Goal: Task Accomplishment & Management: Manage account settings

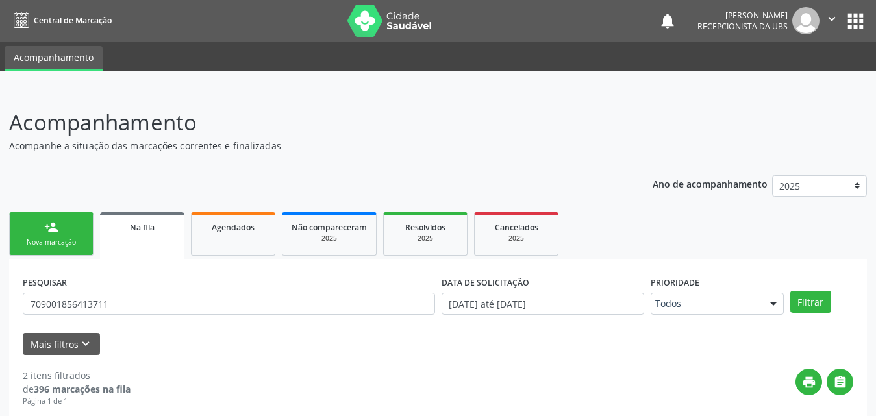
scroll to position [246, 0]
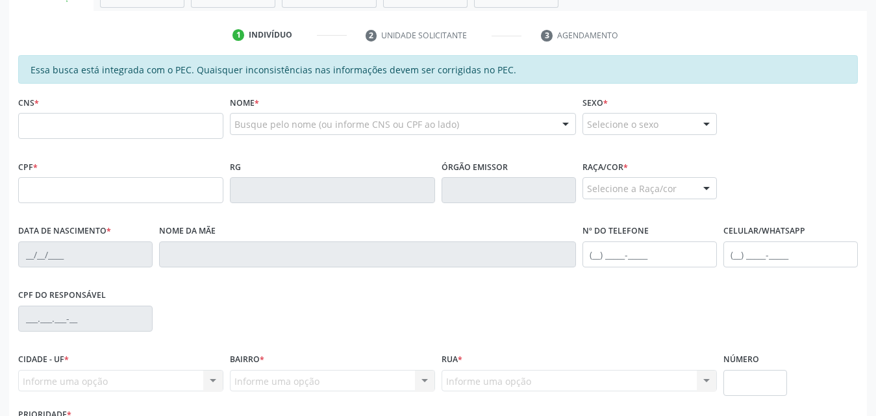
scroll to position [50, 0]
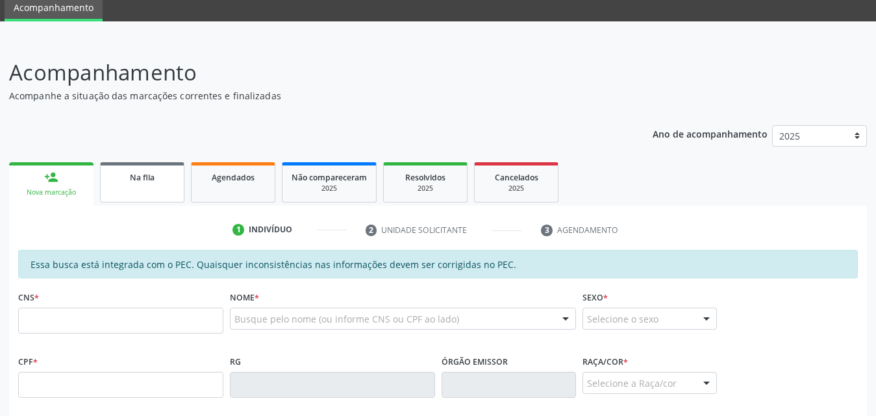
click at [129, 186] on link "Na fila" at bounding box center [142, 182] width 84 height 40
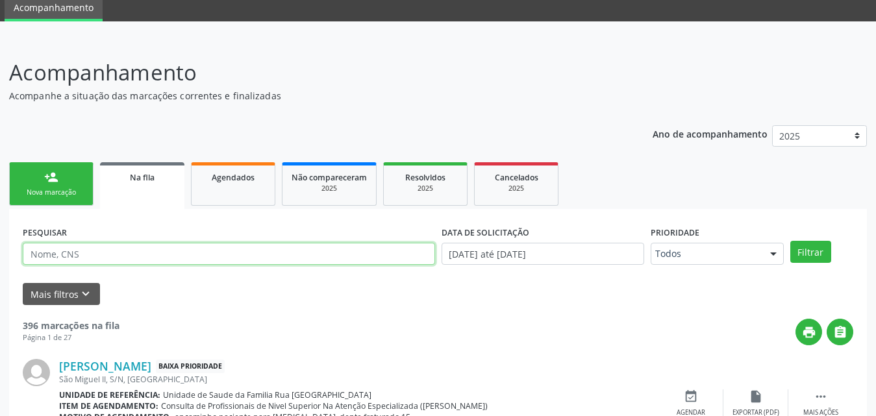
click at [219, 254] on input "text" at bounding box center [229, 254] width 412 height 22
type input "700509901703352"
click at [791, 241] on button "Filtrar" at bounding box center [811, 252] width 41 height 22
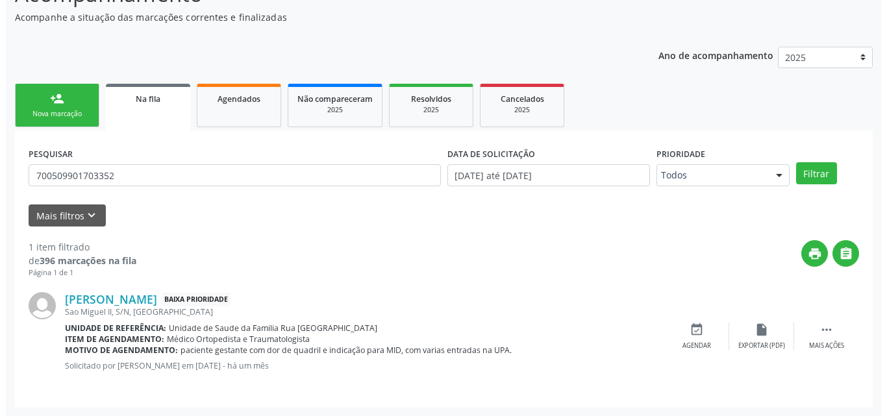
scroll to position [129, 0]
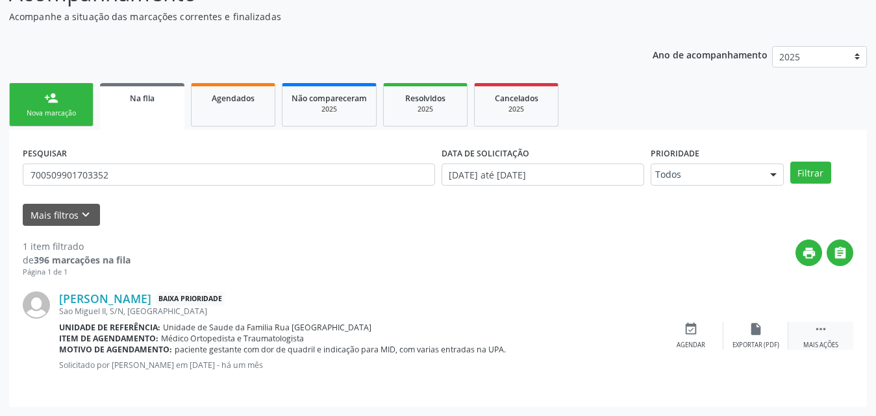
click at [818, 336] on icon "" at bounding box center [821, 329] width 14 height 14
click at [693, 342] on div "Cancelar" at bounding box center [691, 345] width 31 height 9
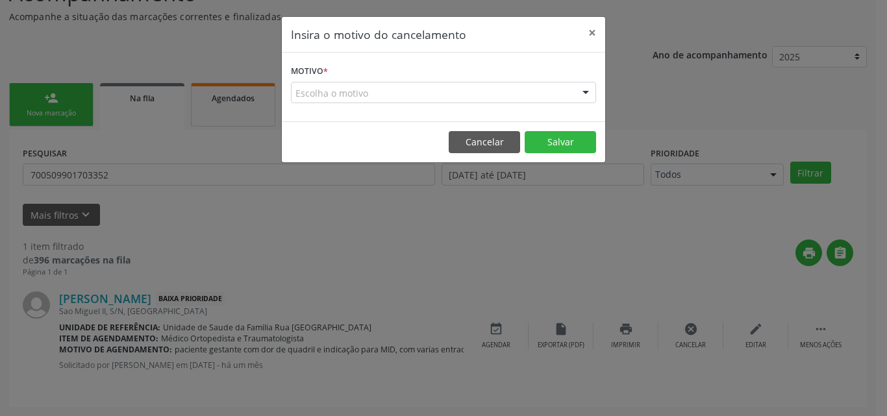
click at [440, 89] on div "Escolha o motivo" at bounding box center [443, 93] width 305 height 22
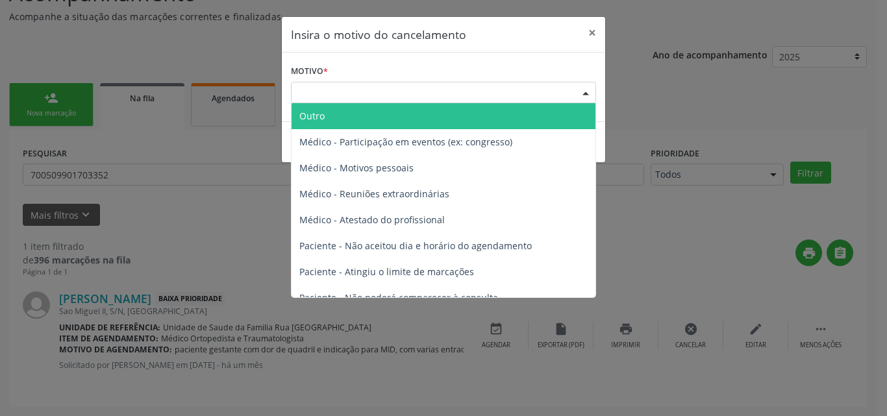
click at [395, 123] on span "Outro" at bounding box center [444, 116] width 304 height 26
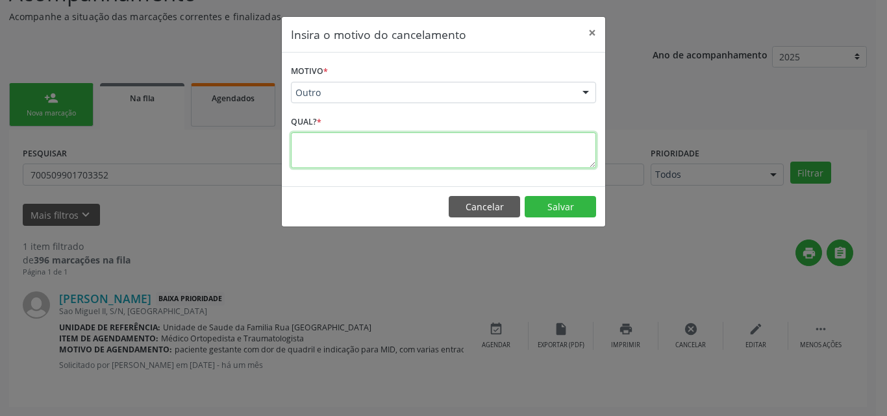
click at [365, 157] on textarea at bounding box center [443, 151] width 305 height 36
type textarea "paciente gestante, foi marcado como urgente, pela secretaria."
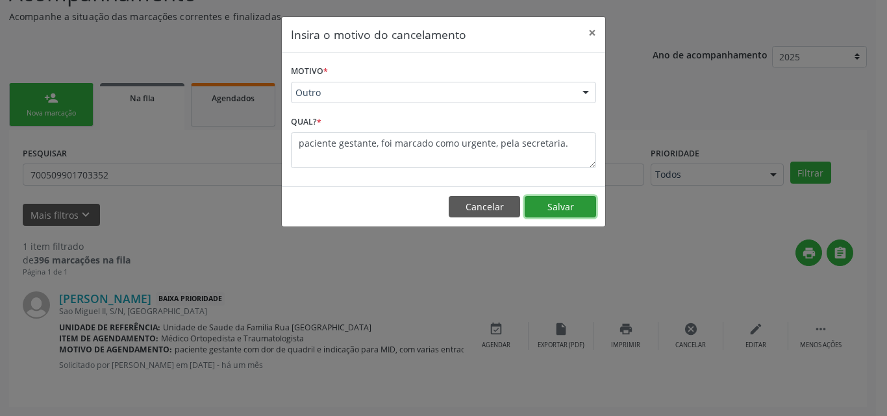
click at [572, 205] on button "Salvar" at bounding box center [560, 207] width 71 height 22
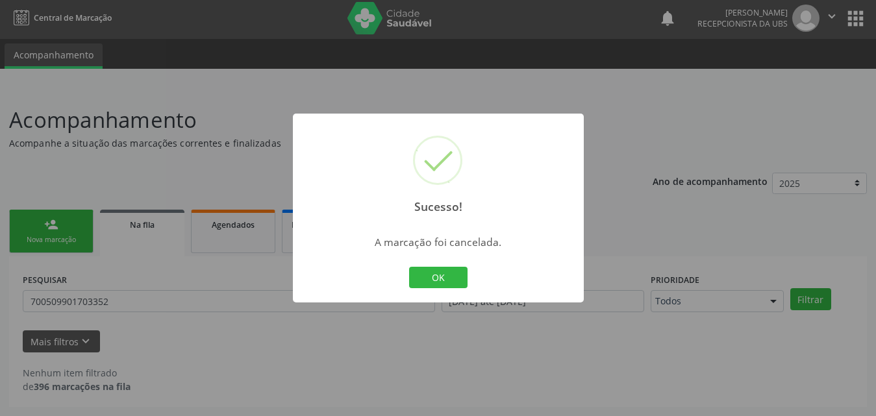
scroll to position [3, 0]
click at [454, 279] on button "OK" at bounding box center [438, 278] width 58 height 22
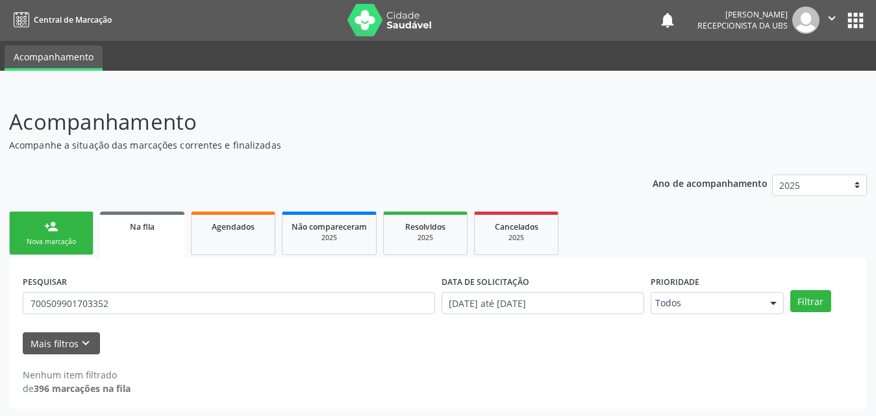
scroll to position [0, 0]
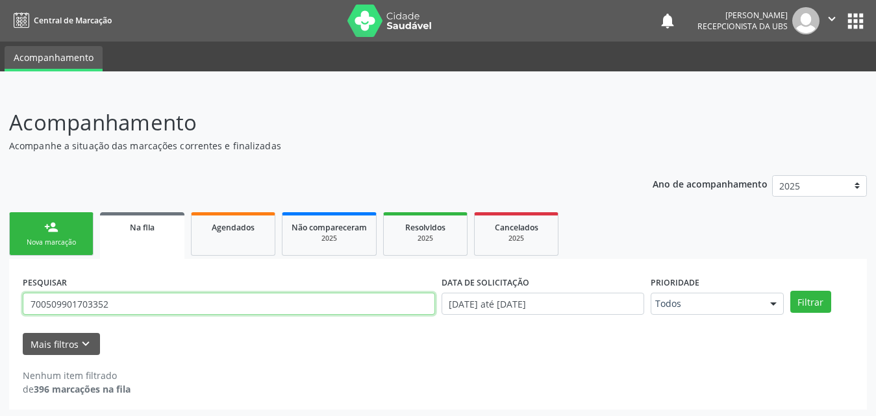
click at [172, 295] on input "700509901703352" at bounding box center [229, 304] width 412 height 22
type input "7"
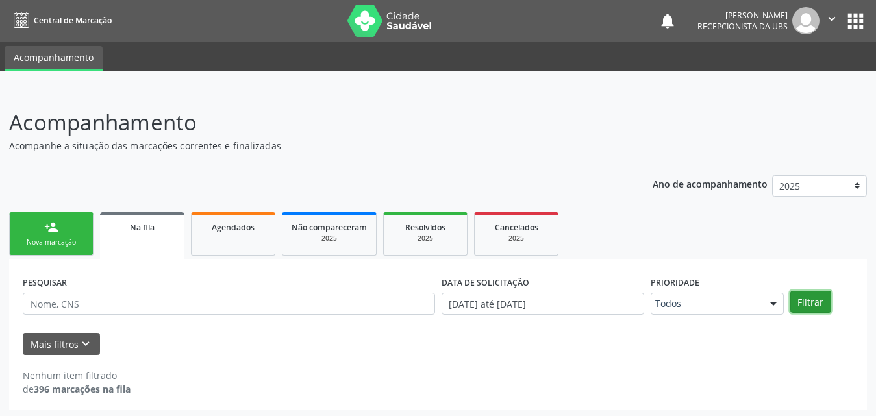
click at [812, 303] on button "Filtrar" at bounding box center [811, 302] width 41 height 22
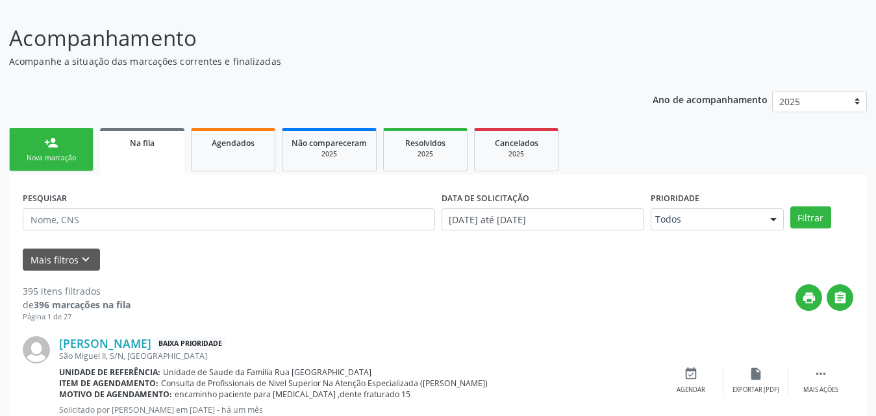
scroll to position [260, 0]
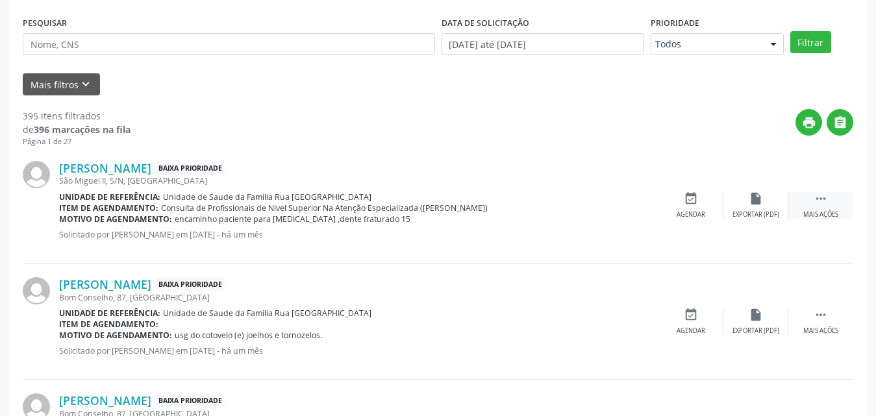
click at [822, 216] on div "Mais ações" at bounding box center [821, 214] width 35 height 9
click at [755, 214] on div "Editar" at bounding box center [756, 214] width 21 height 9
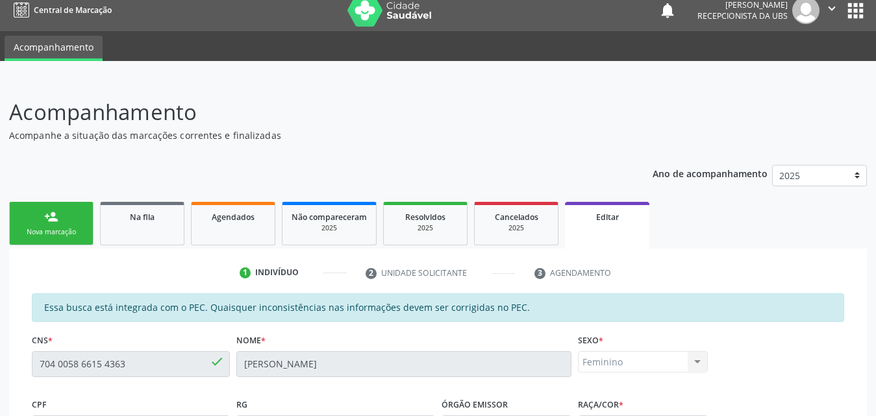
scroll to position [0, 0]
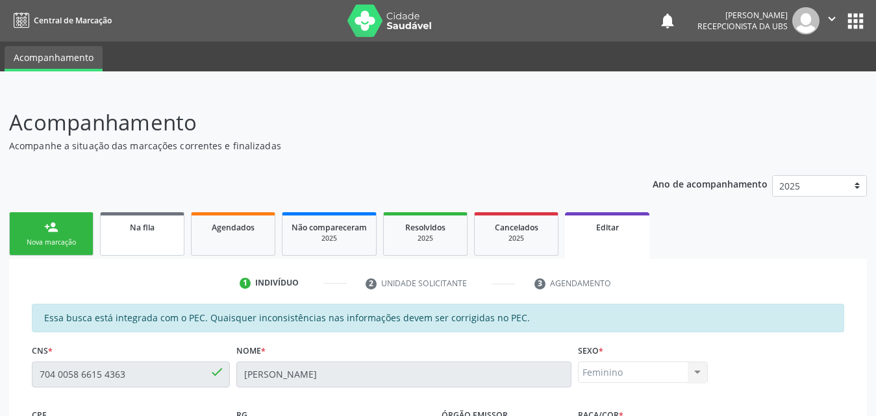
click at [155, 234] on link "Na fila" at bounding box center [142, 234] width 84 height 44
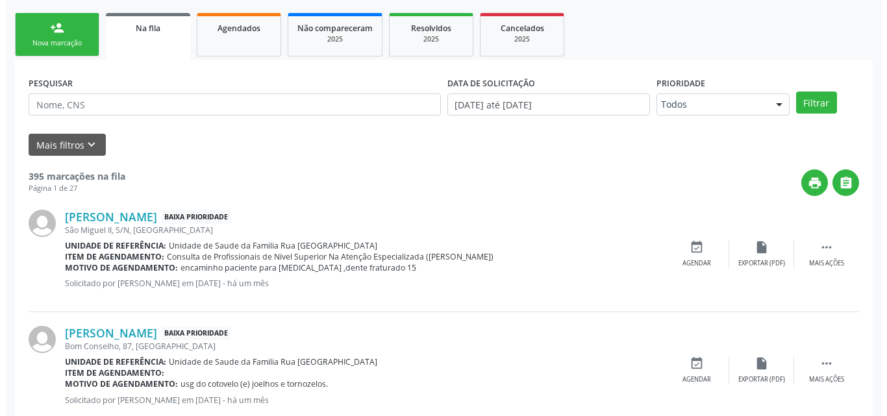
scroll to position [260, 0]
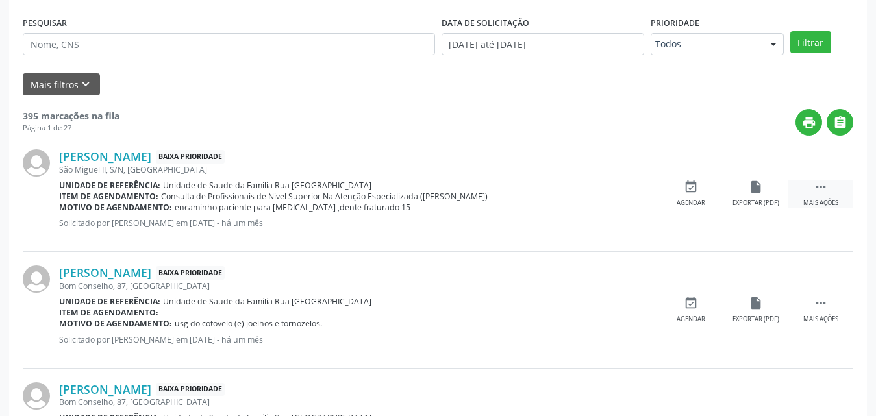
click at [821, 201] on div "Mais ações" at bounding box center [821, 203] width 35 height 9
click at [699, 201] on div "Cancelar" at bounding box center [691, 203] width 31 height 9
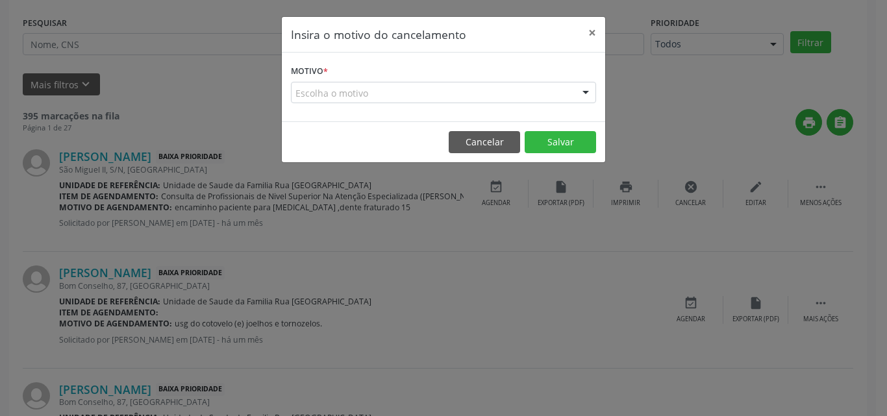
click at [397, 90] on div "Escolha o motivo" at bounding box center [443, 93] width 305 height 22
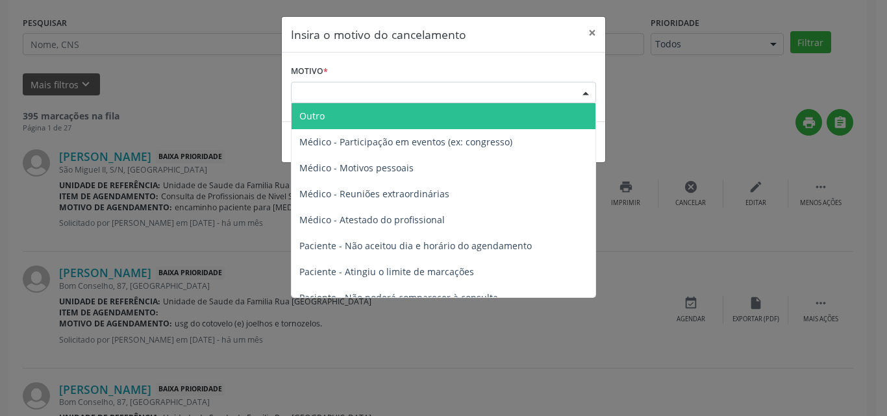
click at [379, 121] on span "Outro" at bounding box center [444, 116] width 304 height 26
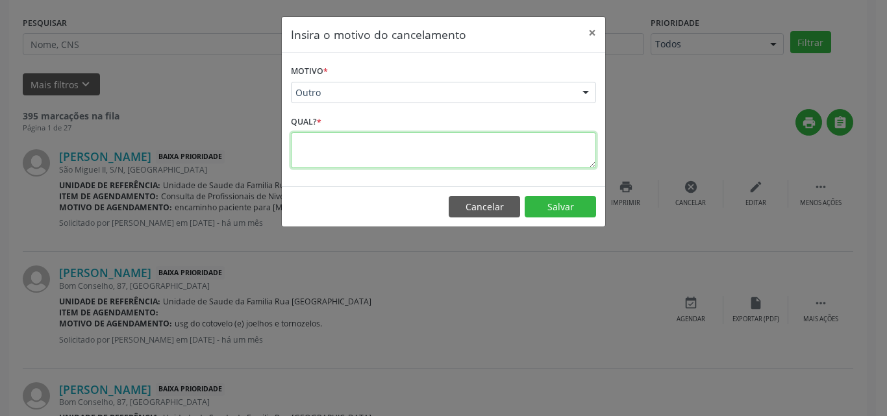
click at [360, 158] on textarea at bounding box center [443, 151] width 305 height 36
type textarea "a"
click at [463, 146] on textarea "paciente informou que ja realizou o peocedimento." at bounding box center [443, 151] width 305 height 36
type textarea "paciente informou que já realizou o procedimento."
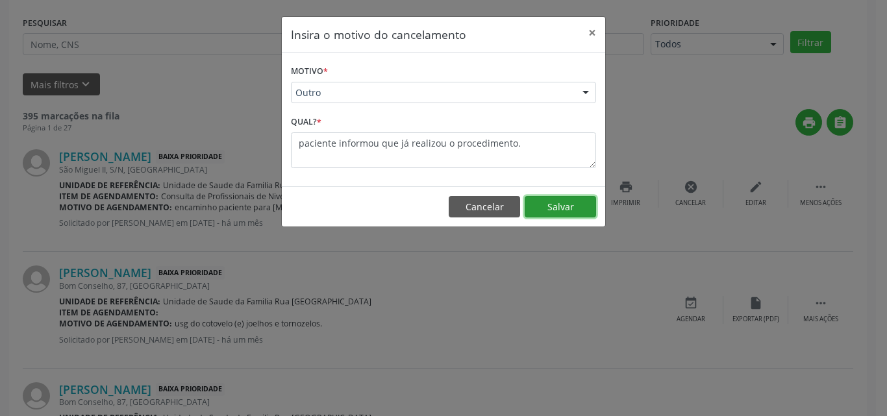
click at [571, 210] on button "Salvar" at bounding box center [560, 207] width 71 height 22
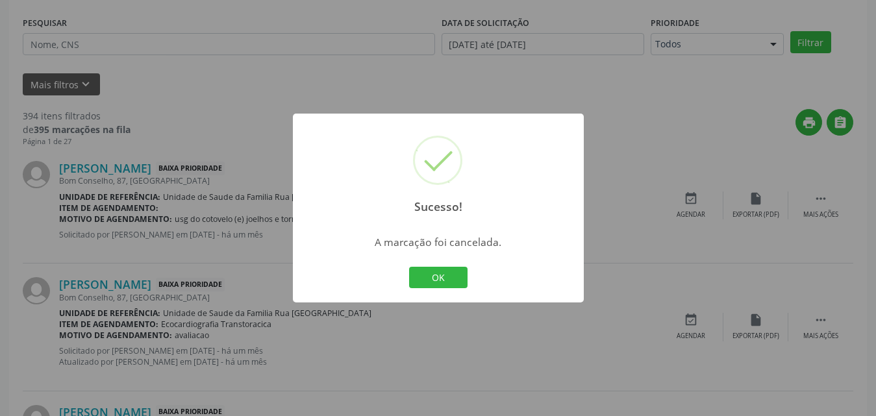
click at [601, 80] on div "Sucesso! × A marcação foi cancelada. OK Cancel" at bounding box center [438, 208] width 876 height 416
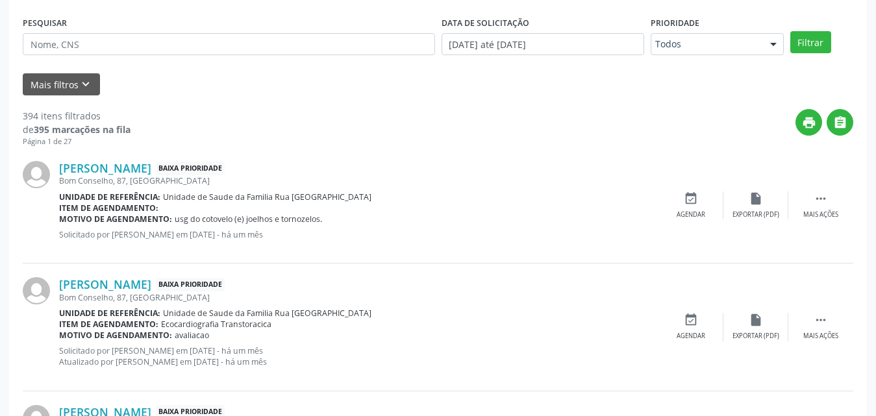
scroll to position [0, 0]
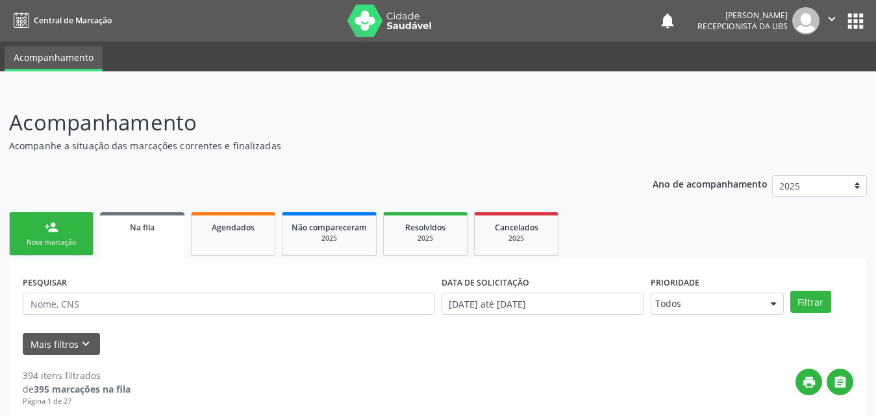
click at [147, 228] on span "Na fila" at bounding box center [142, 227] width 25 height 11
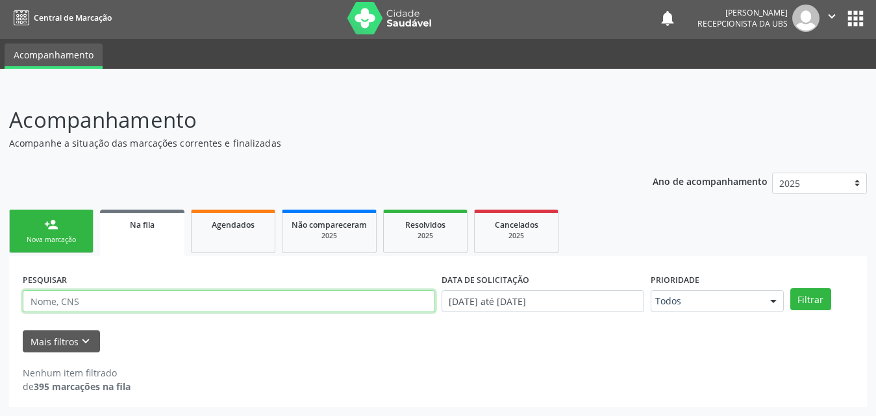
click at [225, 306] on input "text" at bounding box center [229, 301] width 412 height 22
click at [219, 296] on input "text" at bounding box center [229, 301] width 412 height 22
click at [791, 288] on button "Filtrar" at bounding box center [811, 299] width 41 height 22
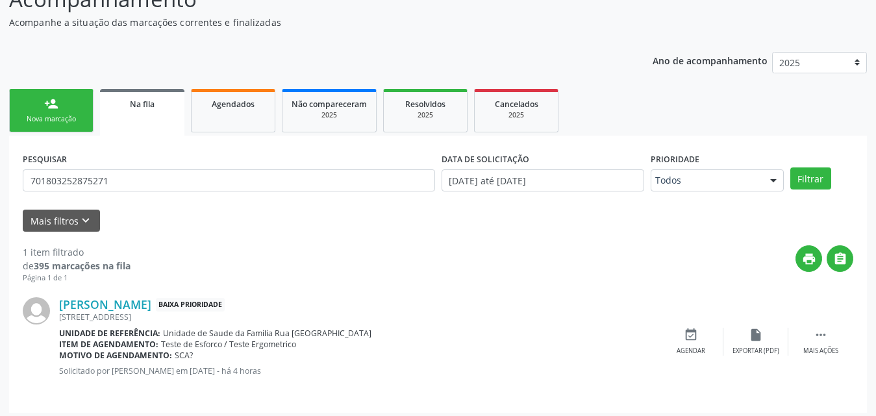
scroll to position [129, 0]
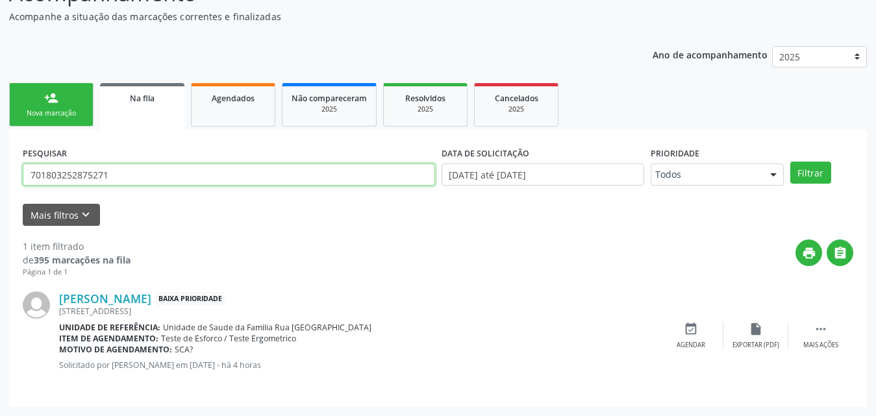
click at [148, 176] on input "701803252875271" at bounding box center [229, 175] width 412 height 22
type input "709001856413711"
click at [791, 162] on button "Filtrar" at bounding box center [811, 173] width 41 height 22
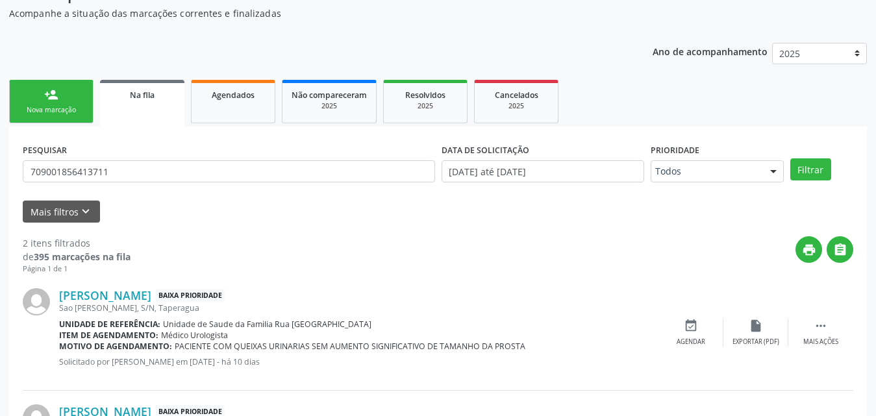
scroll to position [51, 0]
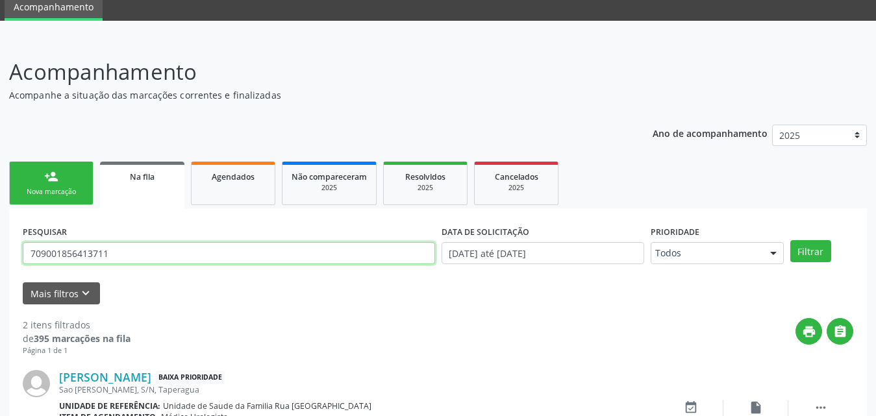
click at [199, 250] on input "709001856413711" at bounding box center [229, 253] width 412 height 22
type input "701803252875271"
click at [791, 240] on button "Filtrar" at bounding box center [811, 251] width 41 height 22
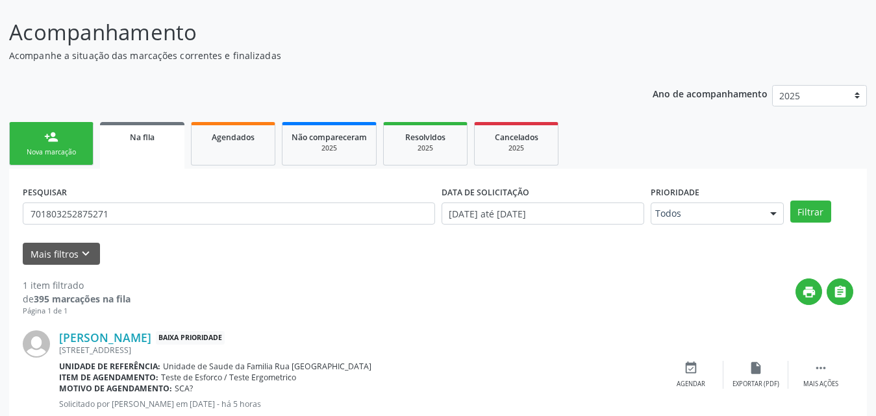
scroll to position [129, 0]
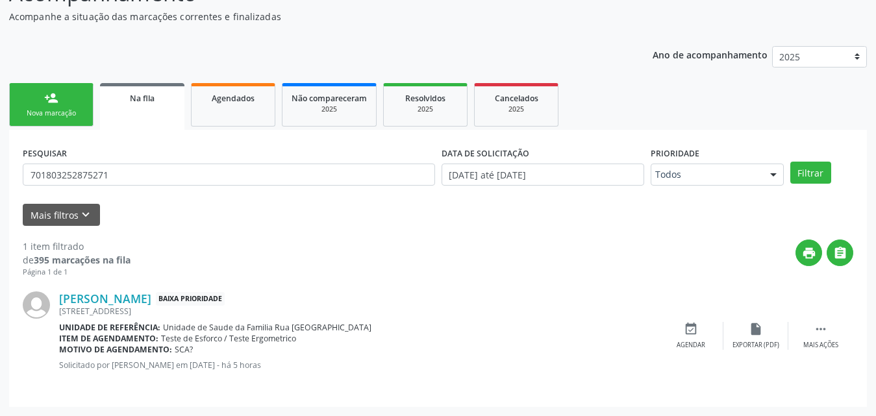
click at [40, 108] on link "person_add Nova marcação" at bounding box center [51, 105] width 84 height 44
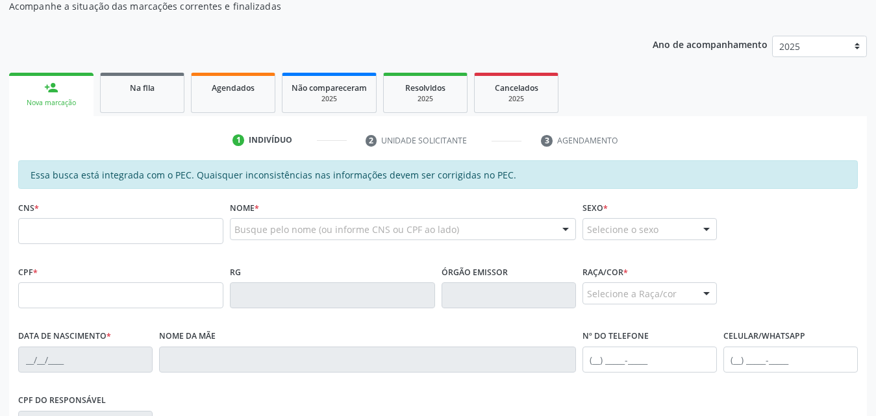
scroll to position [64, 0]
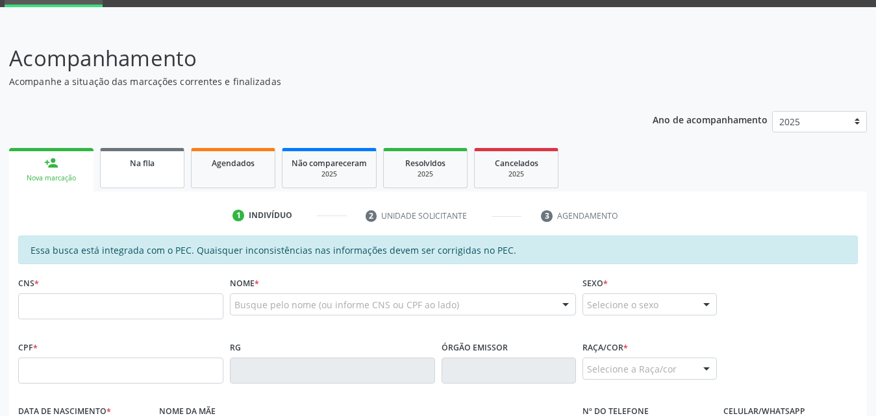
click at [127, 170] on link "Na fila" at bounding box center [142, 168] width 84 height 40
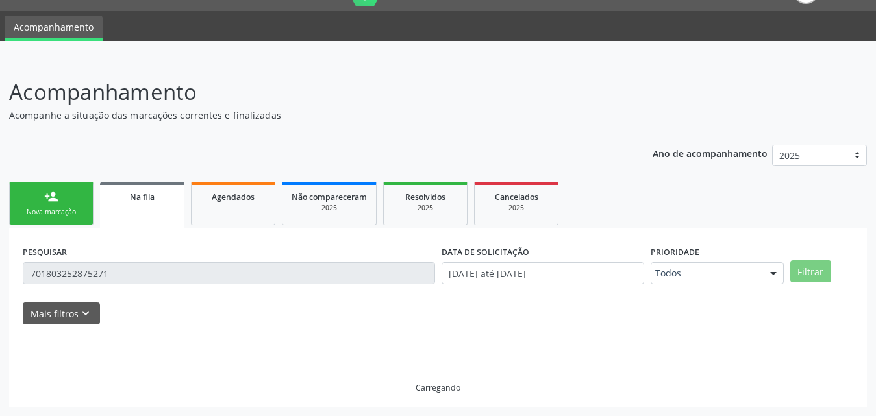
click at [42, 210] on div "Nova marcação" at bounding box center [51, 212] width 65 height 10
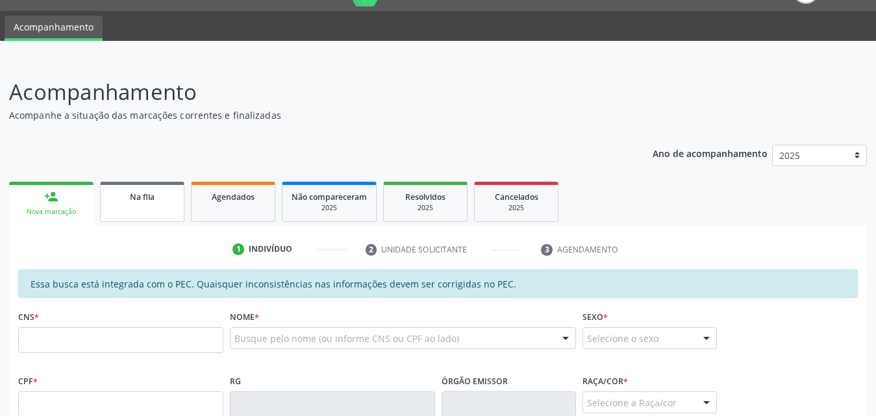
click at [151, 203] on div "Na fila" at bounding box center [142, 197] width 65 height 14
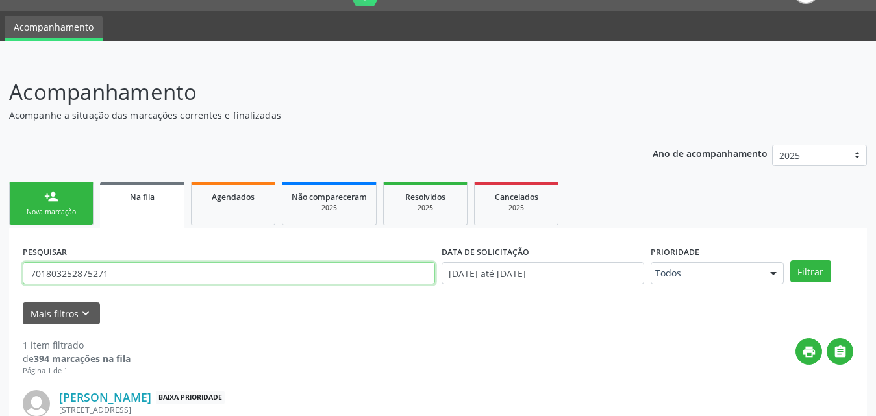
click at [140, 277] on input "701803252875271" at bounding box center [229, 273] width 412 height 22
type input "7"
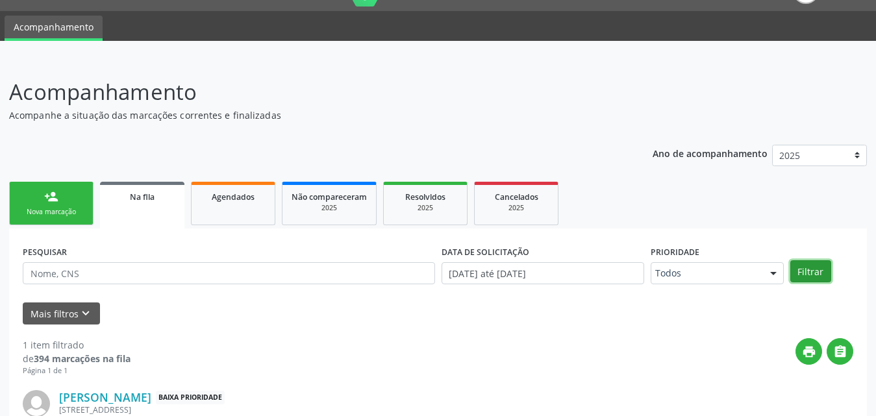
click at [815, 273] on button "Filtrar" at bounding box center [811, 271] width 41 height 22
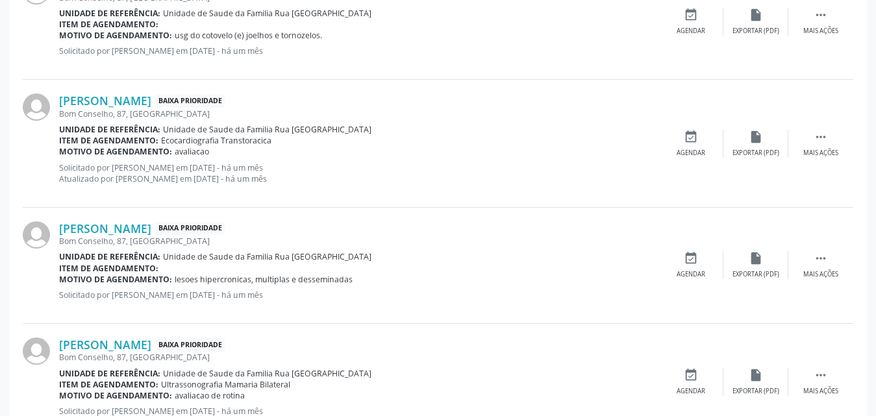
scroll to position [455, 0]
